Goal: Task Accomplishment & Management: Manage account settings

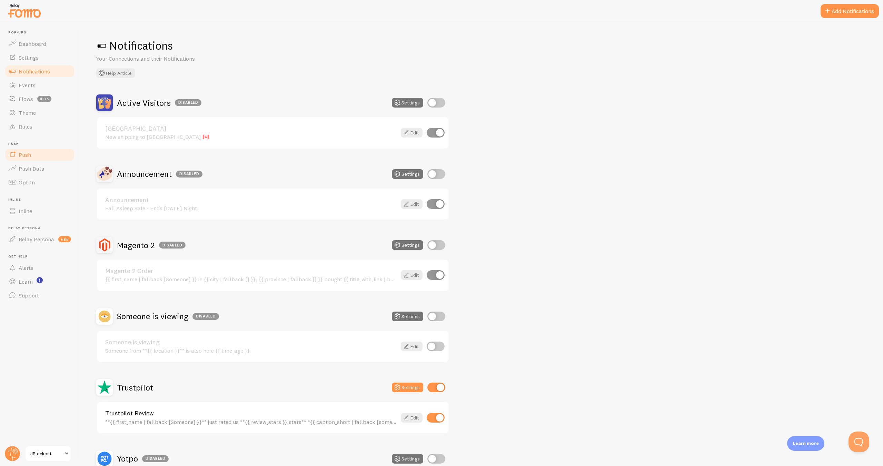
click at [32, 158] on link "Push" at bounding box center [39, 155] width 71 height 14
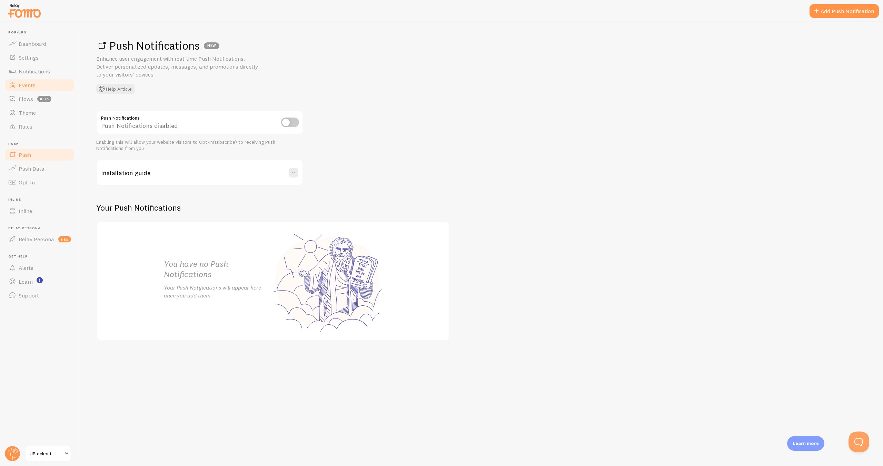
click at [41, 86] on link "Events" at bounding box center [39, 85] width 71 height 14
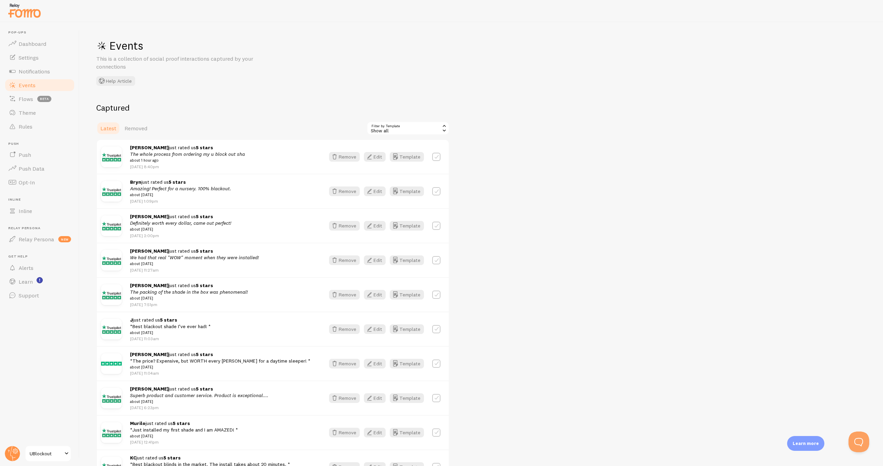
click at [295, 159] on div "[PERSON_NAME] just rated us 5 stars The whole process from ordering my u block …" at bounding box center [223, 157] width 187 height 26
click at [379, 157] on button "Edit" at bounding box center [375, 157] width 22 height 10
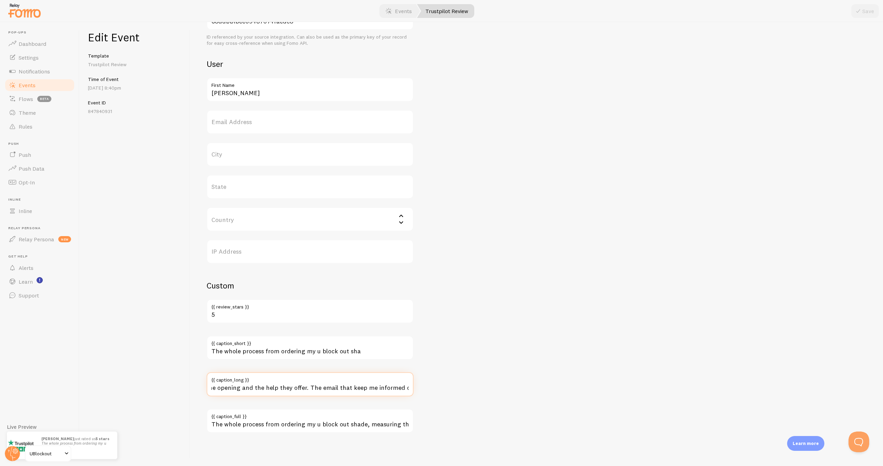
scroll to position [0, 247]
drag, startPoint x: 367, startPoint y: 386, endPoint x: 357, endPoint y: 426, distance: 40.6
click at [439, 390] on div "Meta The whole process from ordering my u… Title This text will be bolded in yo…" at bounding box center [537, 134] width 660 height 598
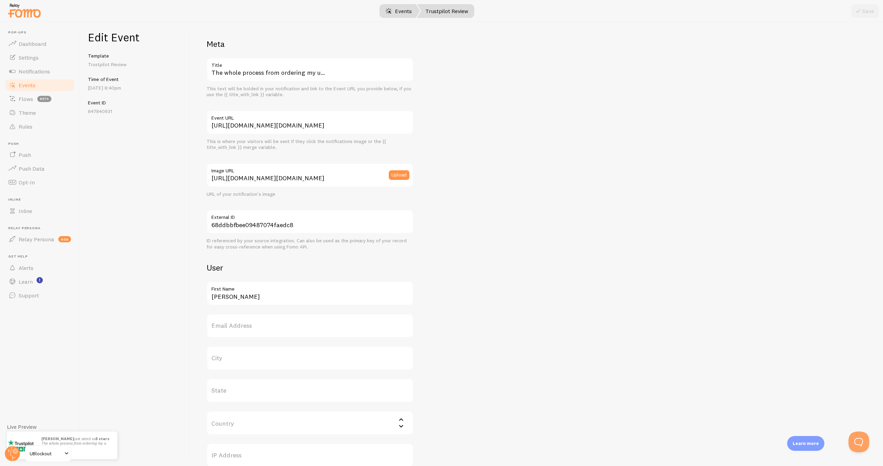
click at [402, 13] on link "Events" at bounding box center [398, 11] width 43 height 14
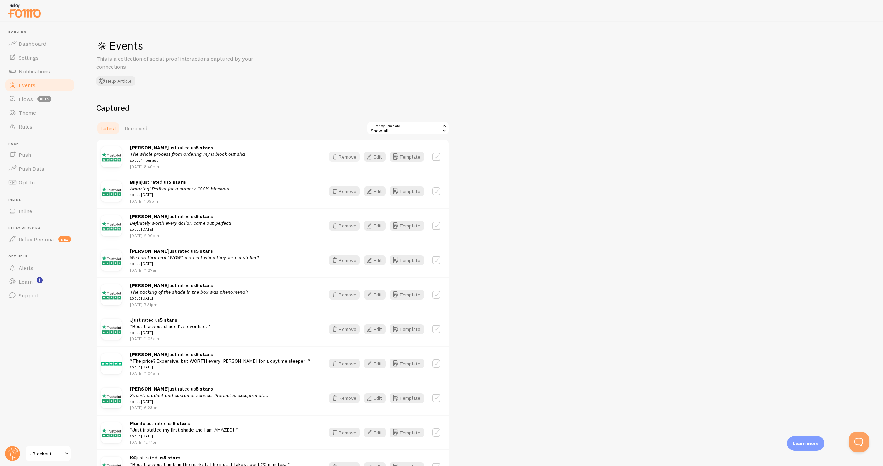
click at [346, 156] on button "Remove" at bounding box center [344, 157] width 31 height 10
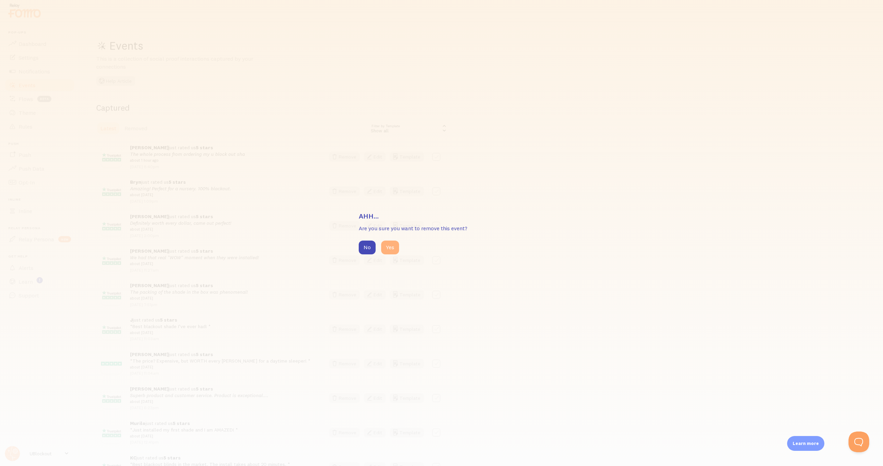
click at [386, 245] on button "Yes" at bounding box center [390, 248] width 18 height 14
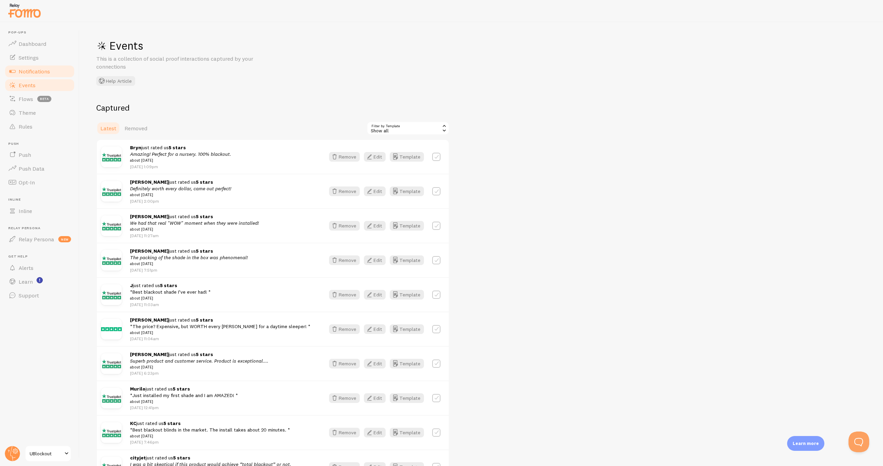
click at [16, 69] on span at bounding box center [12, 71] width 8 height 8
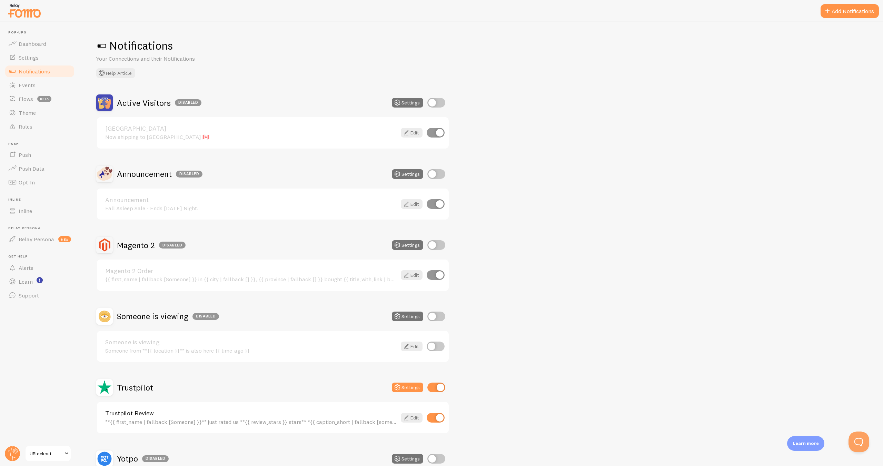
scroll to position [72, 0]
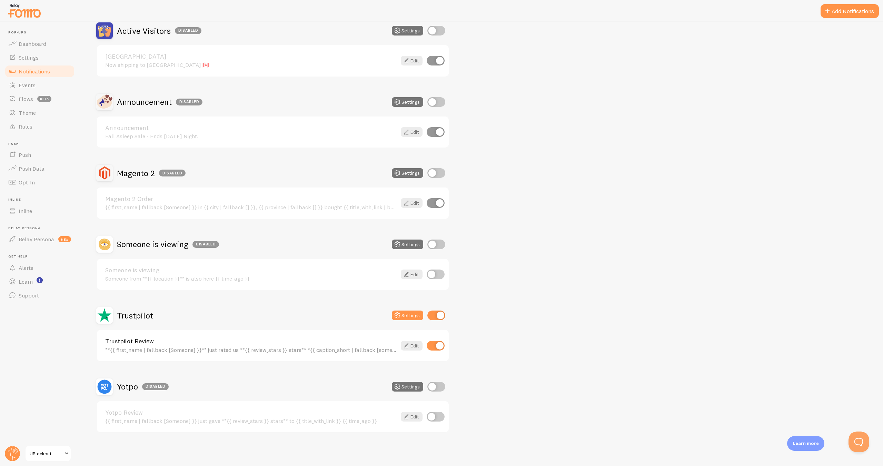
click at [670, 348] on div "Active Visitors Disabled Settings [GEOGRAPHIC_DATA] Now shipping to [GEOGRAPHIC…" at bounding box center [481, 227] width 770 height 411
click at [32, 82] on span "Events" at bounding box center [27, 85] width 17 height 7
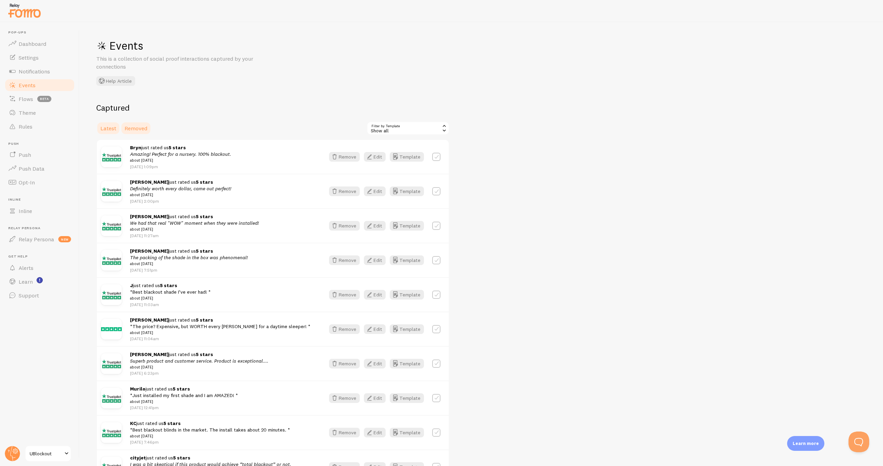
click at [140, 130] on span "Removed" at bounding box center [135, 128] width 23 height 7
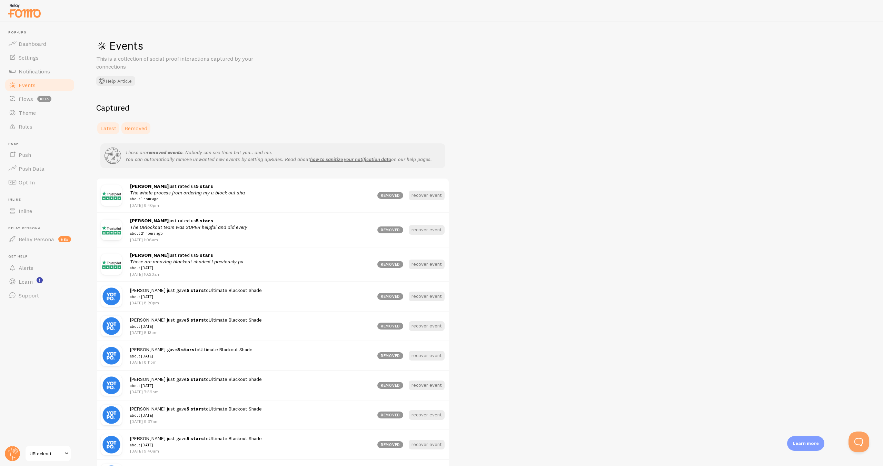
click at [104, 131] on span "Latest" at bounding box center [108, 128] width 16 height 7
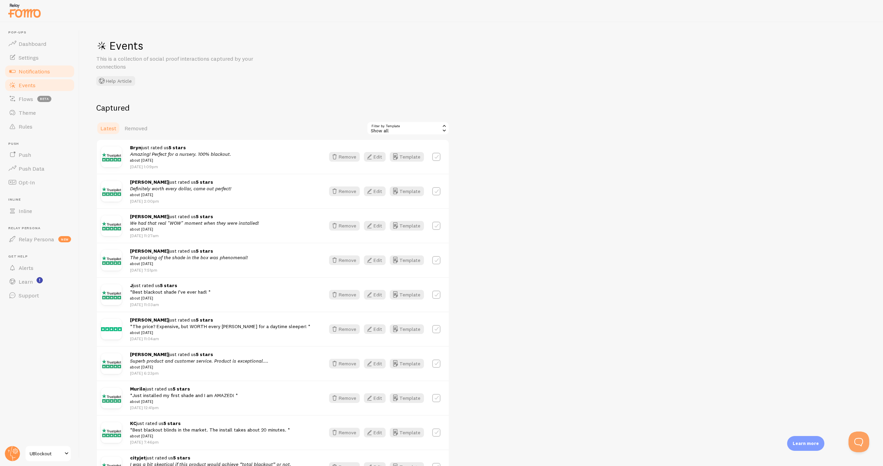
click at [39, 74] on span "Notifications" at bounding box center [34, 71] width 31 height 7
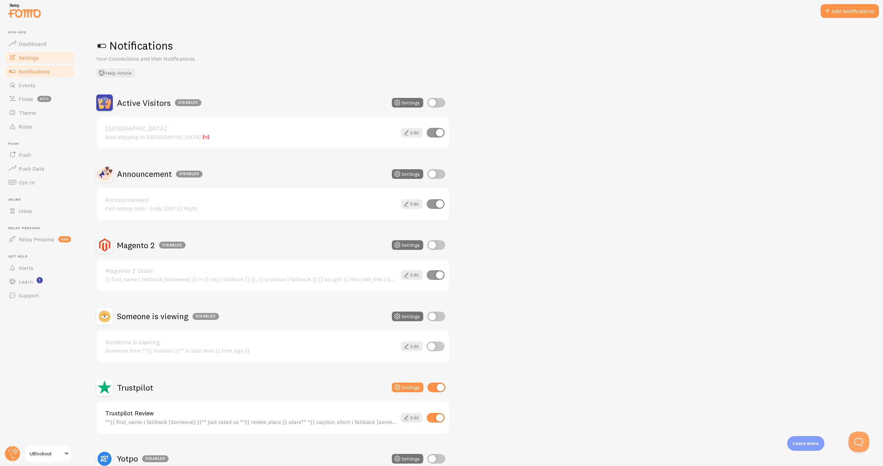
click at [36, 59] on span "Settings" at bounding box center [29, 57] width 20 height 7
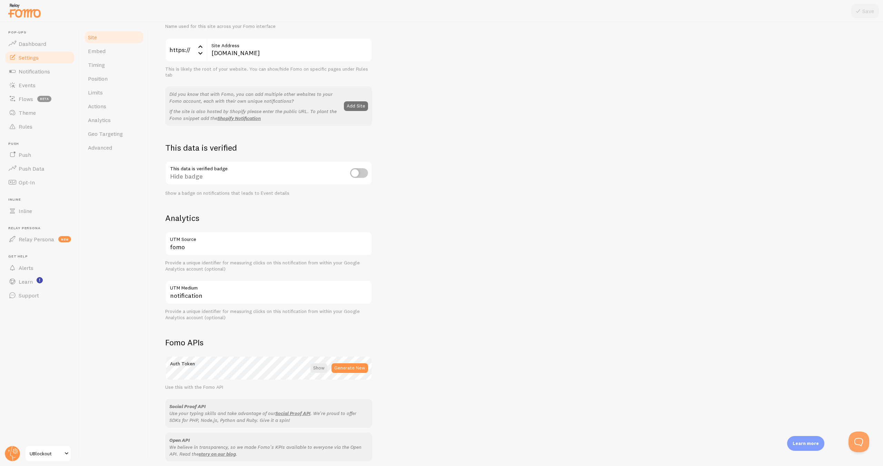
scroll to position [185, 0]
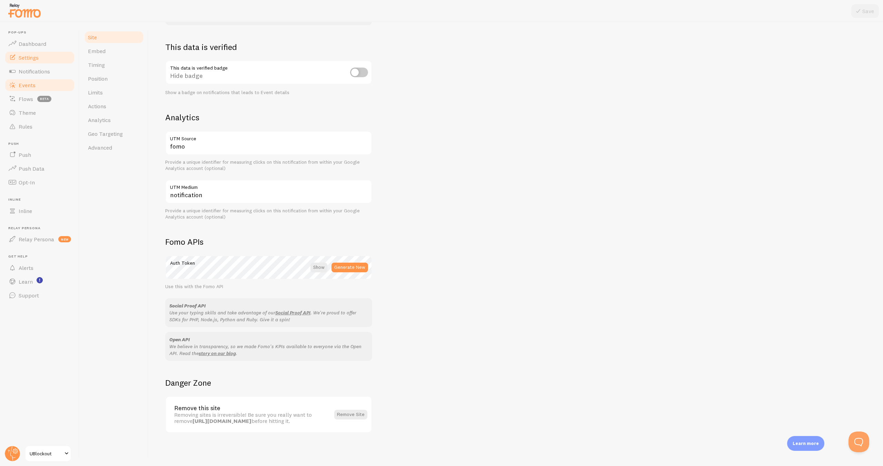
click at [33, 86] on span "Events" at bounding box center [27, 85] width 17 height 7
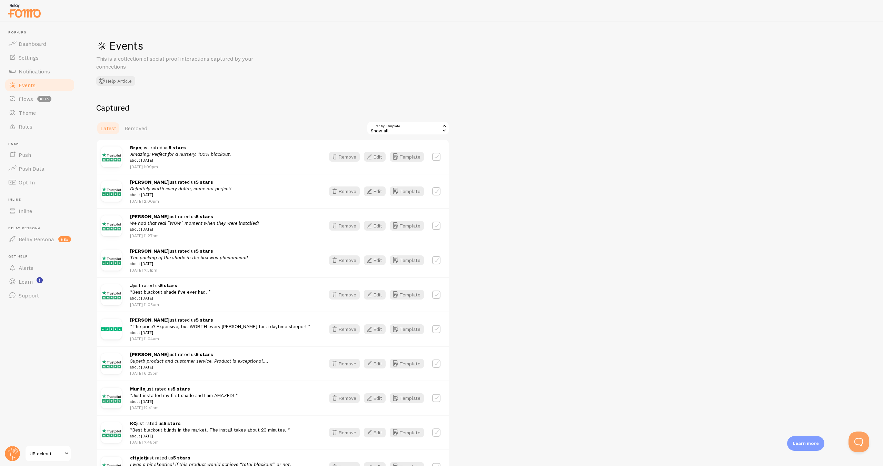
click at [230, 154] on em "Amazing! Perfect for a nursery. 100% blackout." at bounding box center [180, 154] width 101 height 6
click at [372, 158] on icon "button" at bounding box center [369, 157] width 8 height 8
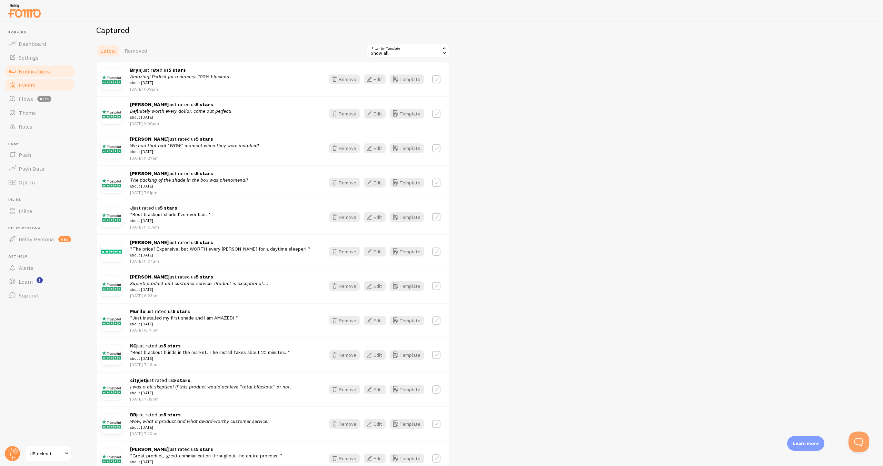
scroll to position [76, 0]
click at [19, 70] on span "Notifications" at bounding box center [34, 71] width 31 height 7
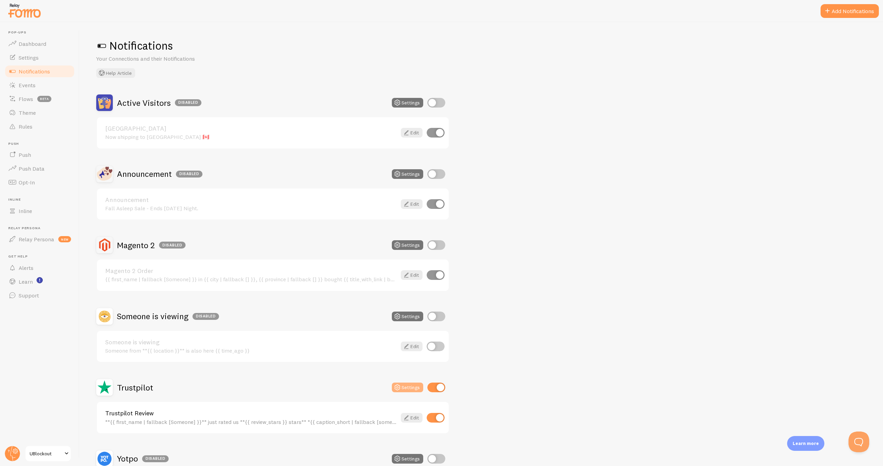
click at [407, 389] on button "Settings" at bounding box center [407, 388] width 31 height 10
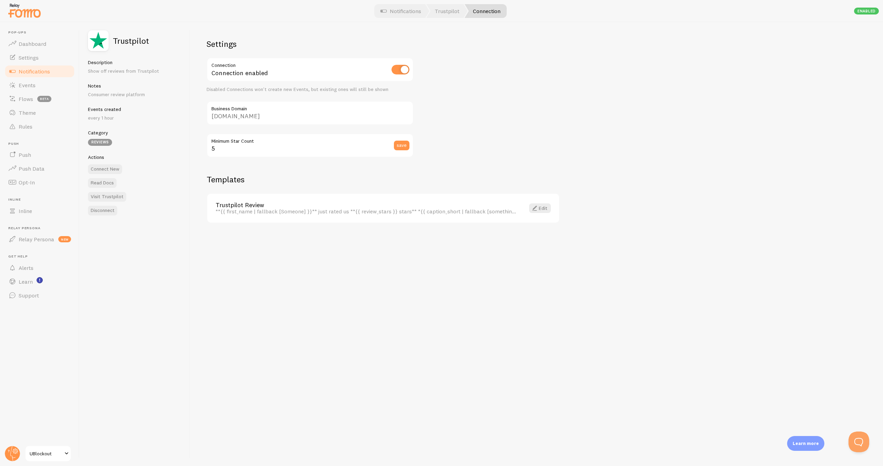
click at [21, 70] on span "Notifications" at bounding box center [34, 71] width 31 height 7
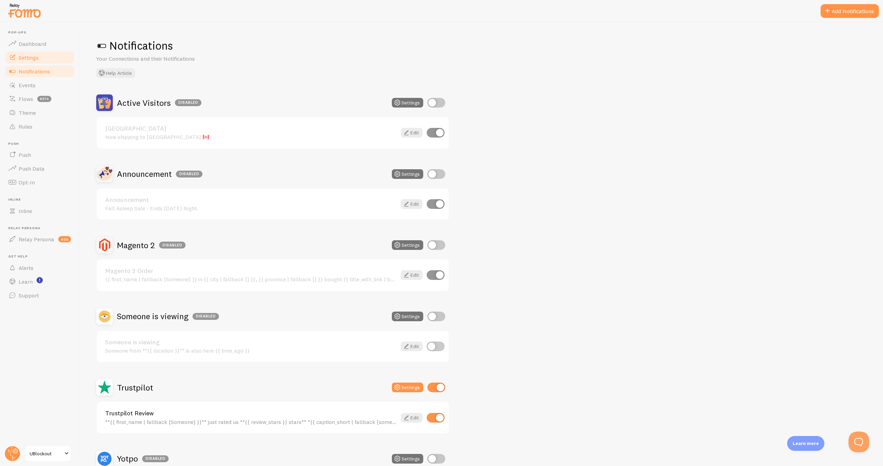
click at [26, 59] on span "Settings" at bounding box center [29, 57] width 20 height 7
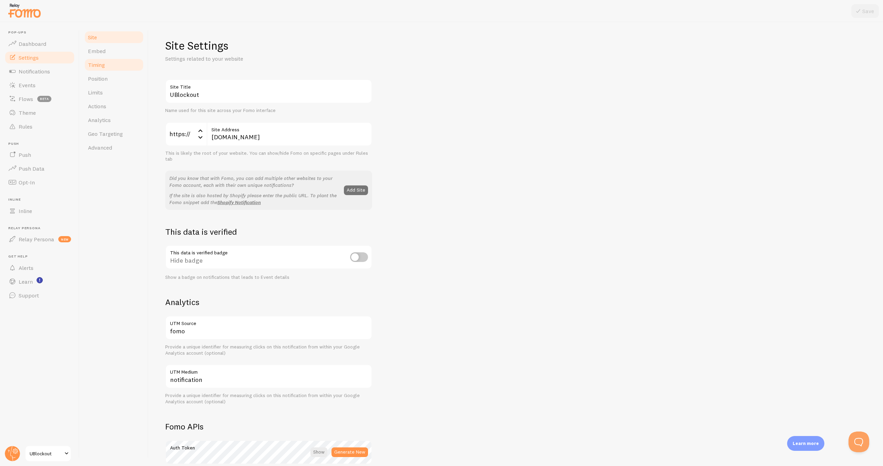
click at [112, 64] on link "Timing" at bounding box center [114, 65] width 60 height 14
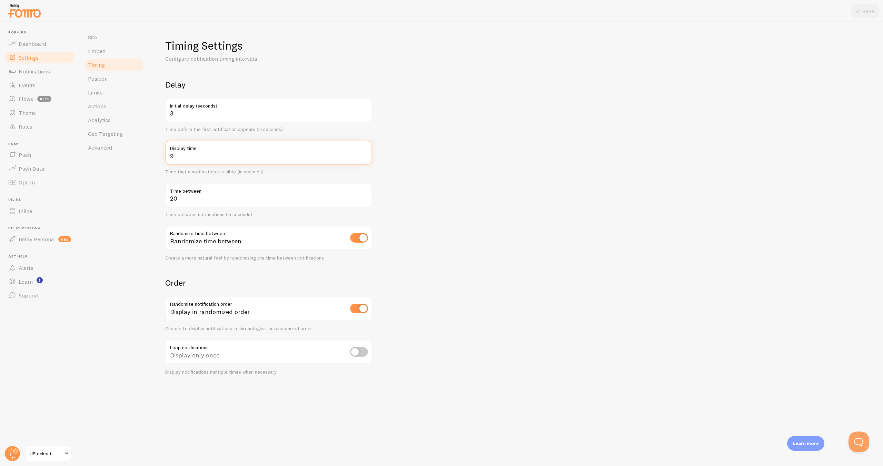
drag, startPoint x: 175, startPoint y: 159, endPoint x: 164, endPoint y: 155, distance: 11.6
click at [164, 155] on div "Timing Settings Configure notification timing intervals Delay 3 Initial delay (…" at bounding box center [516, 244] width 734 height 444
drag, startPoint x: 178, startPoint y: 200, endPoint x: 166, endPoint y: 201, distance: 12.4
click at [166, 201] on input "20" at bounding box center [268, 195] width 207 height 24
type input "16"
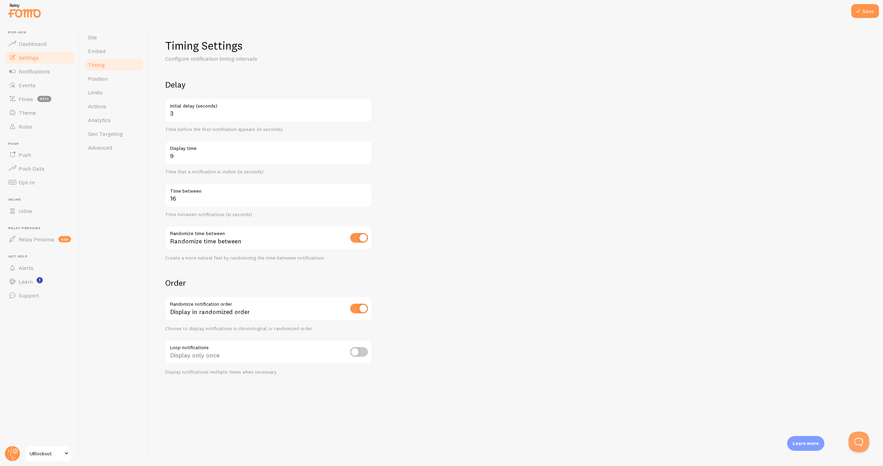
click at [480, 194] on form "Delay 3 Initial delay (seconds) Time before the first notification appears (in …" at bounding box center [515, 227] width 701 height 296
click at [869, 12] on button "Save" at bounding box center [865, 11] width 28 height 14
click at [360, 353] on input "checkbox" at bounding box center [359, 352] width 18 height 10
checkbox input "false"
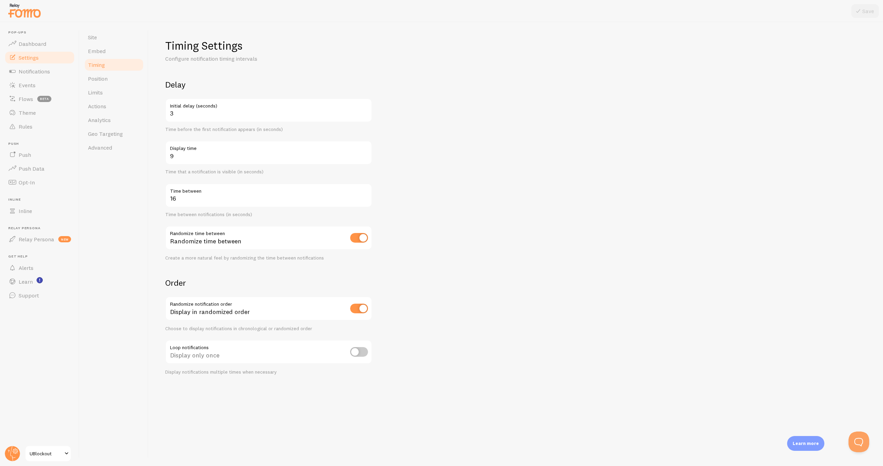
click at [516, 313] on form "Delay 3 Initial delay (seconds) Time before the first notification appears (in …" at bounding box center [515, 227] width 701 height 296
click at [91, 82] on link "Position" at bounding box center [114, 79] width 60 height 14
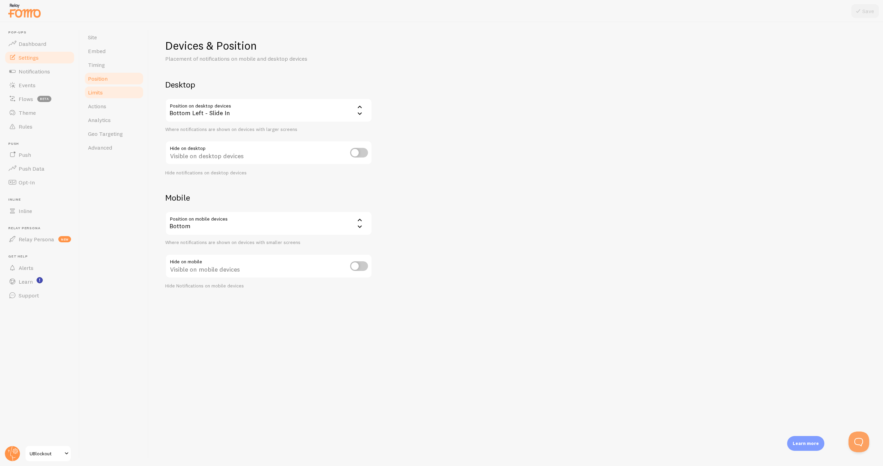
click at [92, 90] on span "Limits" at bounding box center [95, 92] width 15 height 7
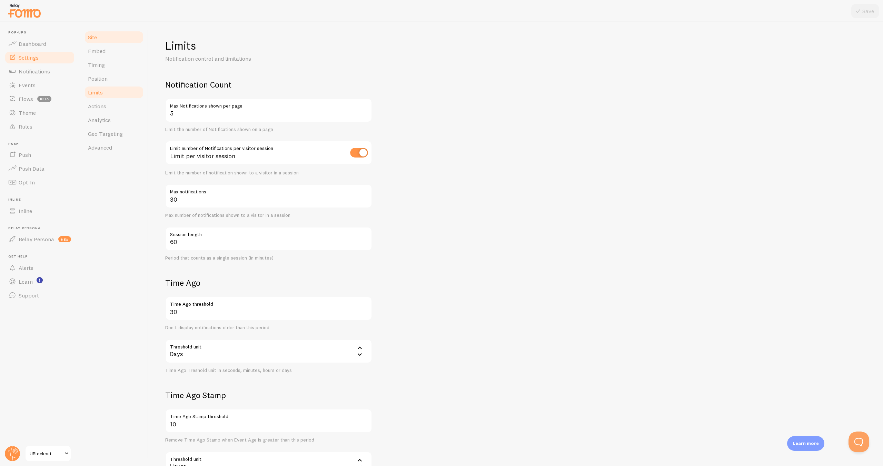
click at [91, 41] on link "Site" at bounding box center [114, 37] width 60 height 14
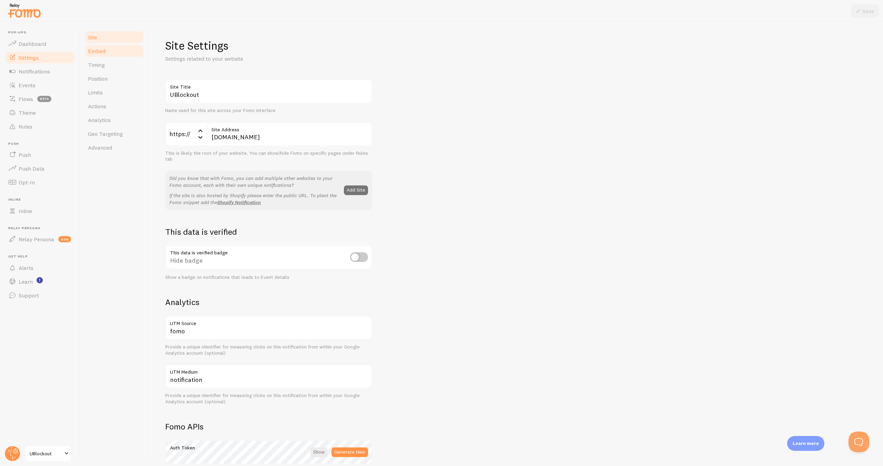
click at [120, 47] on link "Embed" at bounding box center [114, 51] width 60 height 14
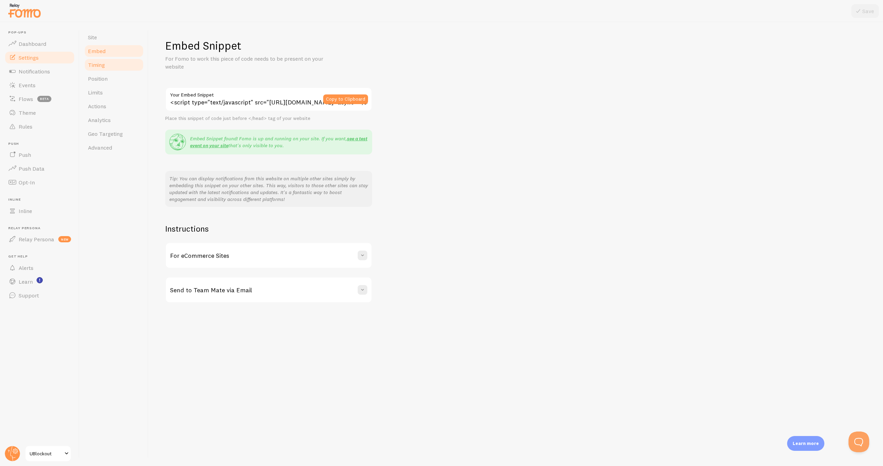
click at [118, 66] on link "Timing" at bounding box center [114, 65] width 60 height 14
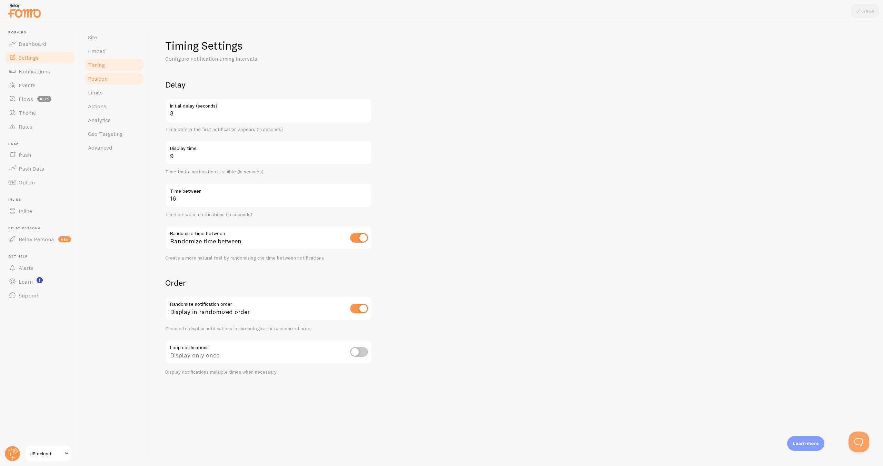
click at [116, 78] on link "Position" at bounding box center [114, 79] width 60 height 14
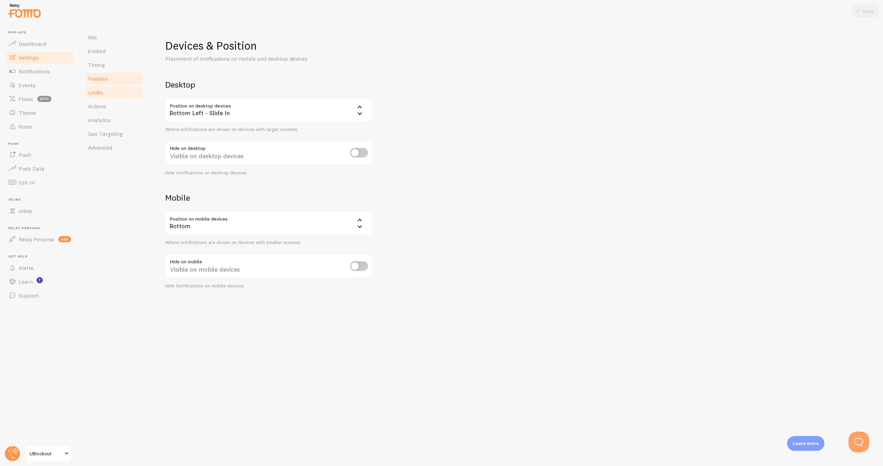
click at [110, 93] on link "Limits" at bounding box center [114, 92] width 60 height 14
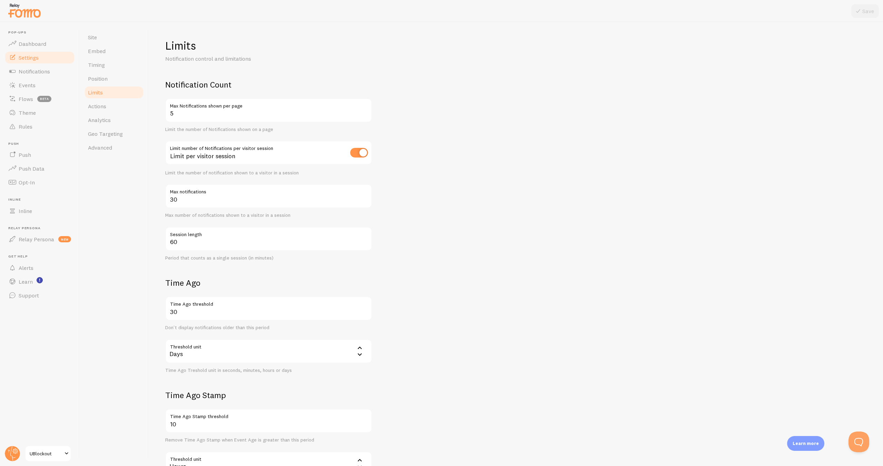
click at [491, 126] on form "Notification Count 5 Max Notifications shown per page Limit the number of Notif…" at bounding box center [515, 282] width 701 height 406
click at [571, 65] on div "Limits Notification control and limitations Notification Count 5 Max Notificati…" at bounding box center [515, 262] width 701 height 447
click at [616, 125] on form "Notification Count 5 Max Notifications shown per page Limit the number of Notif…" at bounding box center [515, 282] width 701 height 406
